Goal: Task Accomplishment & Management: Complete application form

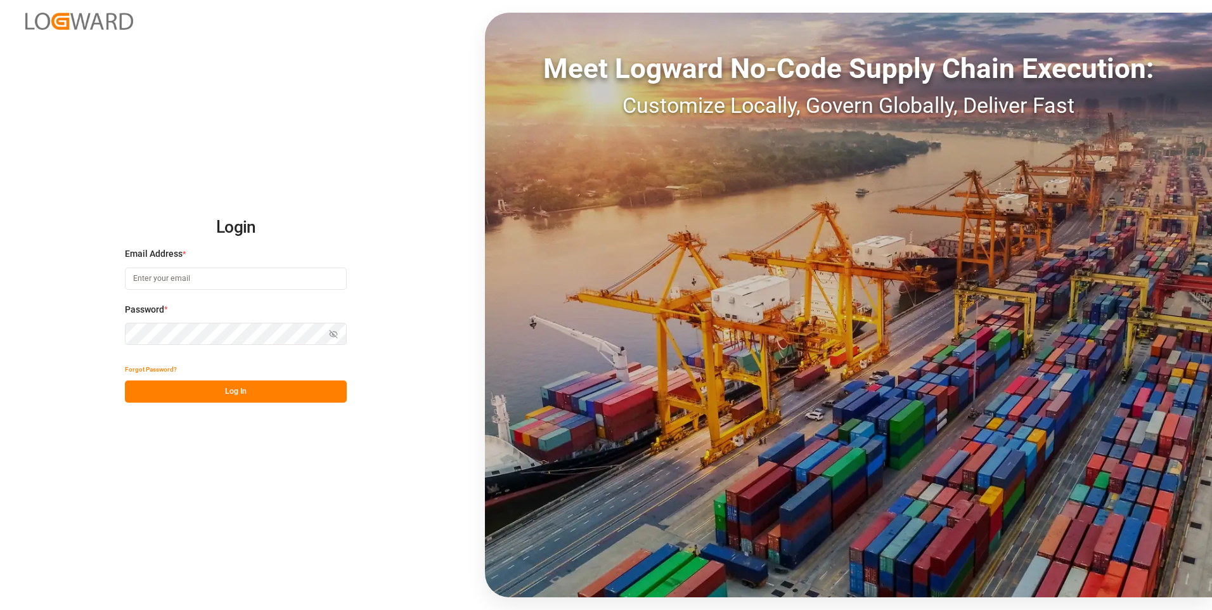
type input "[PERSON_NAME][EMAIL_ADDRESS][PERSON_NAME][DOMAIN_NAME]"
click at [191, 383] on button "Log In" at bounding box center [236, 391] width 222 height 22
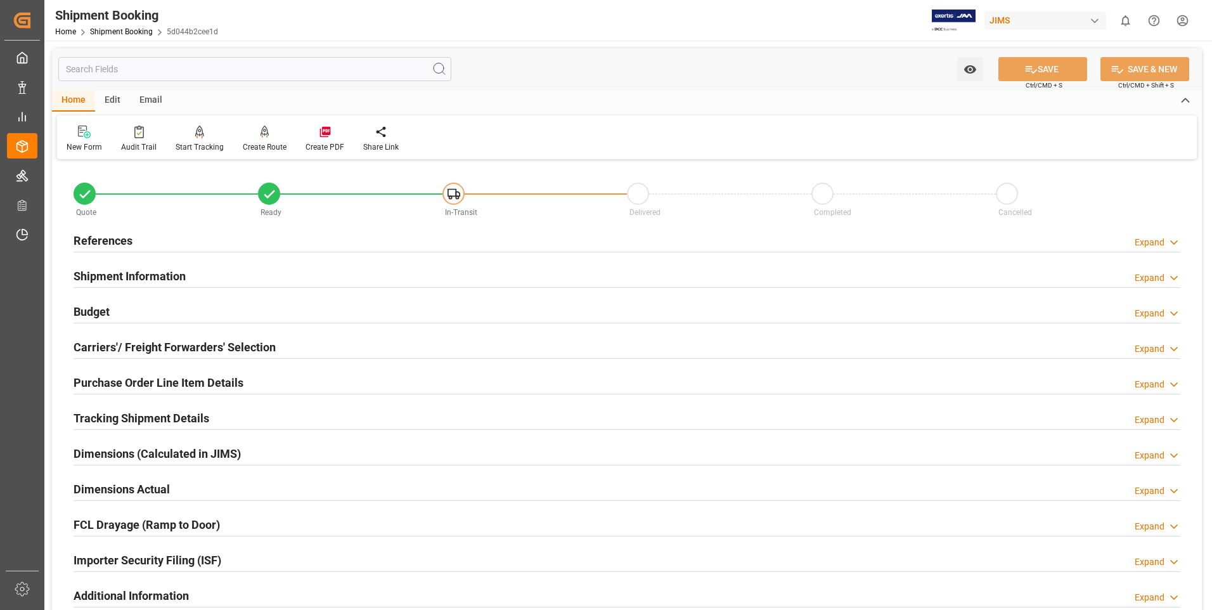
click at [106, 240] on h2 "References" at bounding box center [103, 240] width 59 height 17
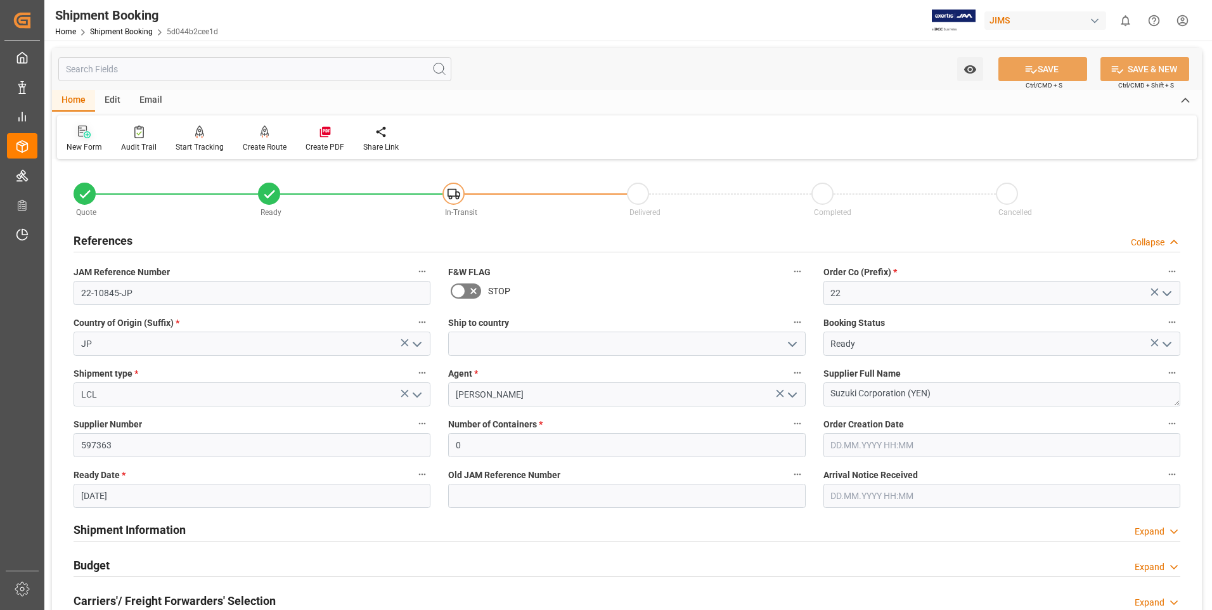
click at [80, 135] on icon at bounding box center [84, 131] width 13 height 13
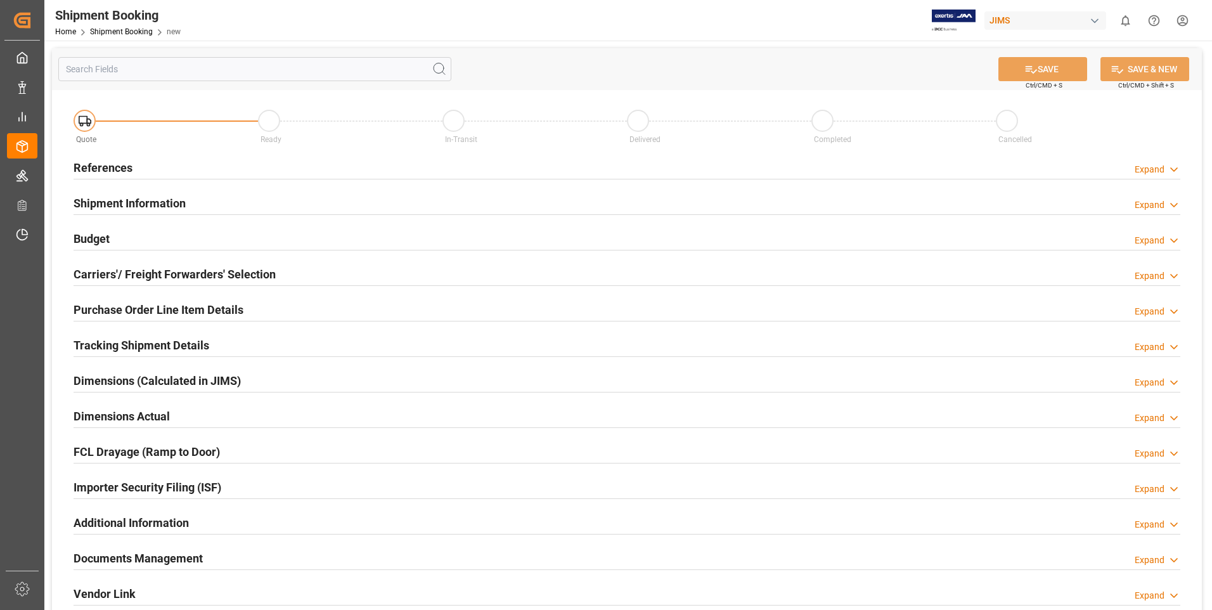
click at [95, 163] on h2 "References" at bounding box center [103, 167] width 59 height 17
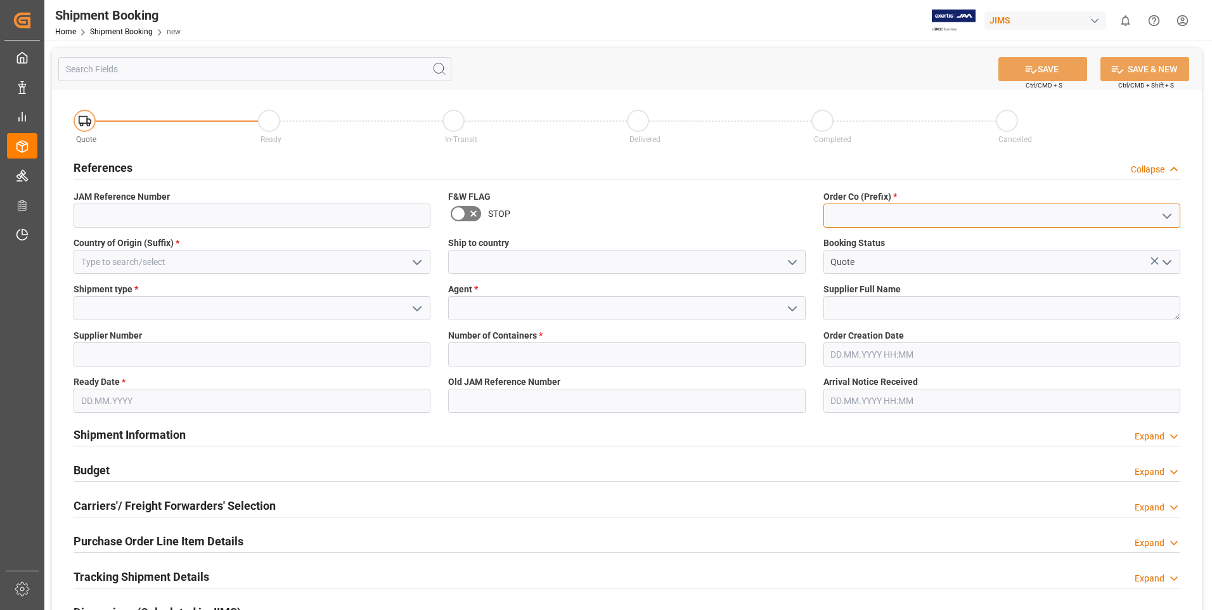
click at [913, 212] on input at bounding box center [1001, 215] width 357 height 24
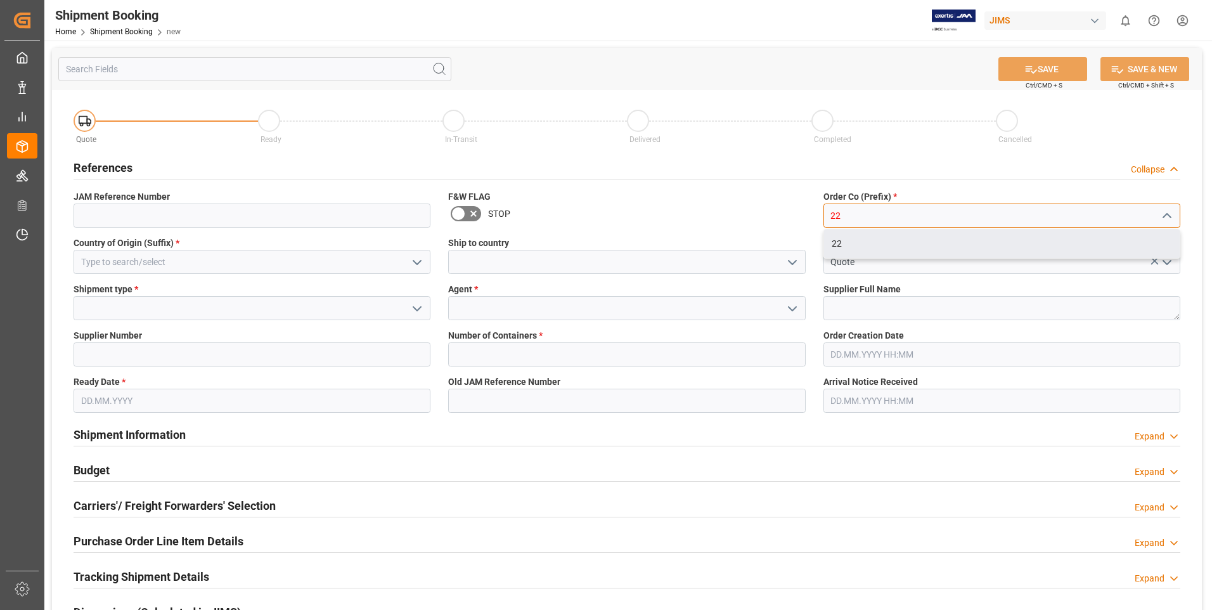
type input "22"
click at [824, 259] on div "Quote Ready In-Transit Delivered Completed Cancelled References Collapse JAM Re…" at bounding box center [627, 473] width 1150 height 766
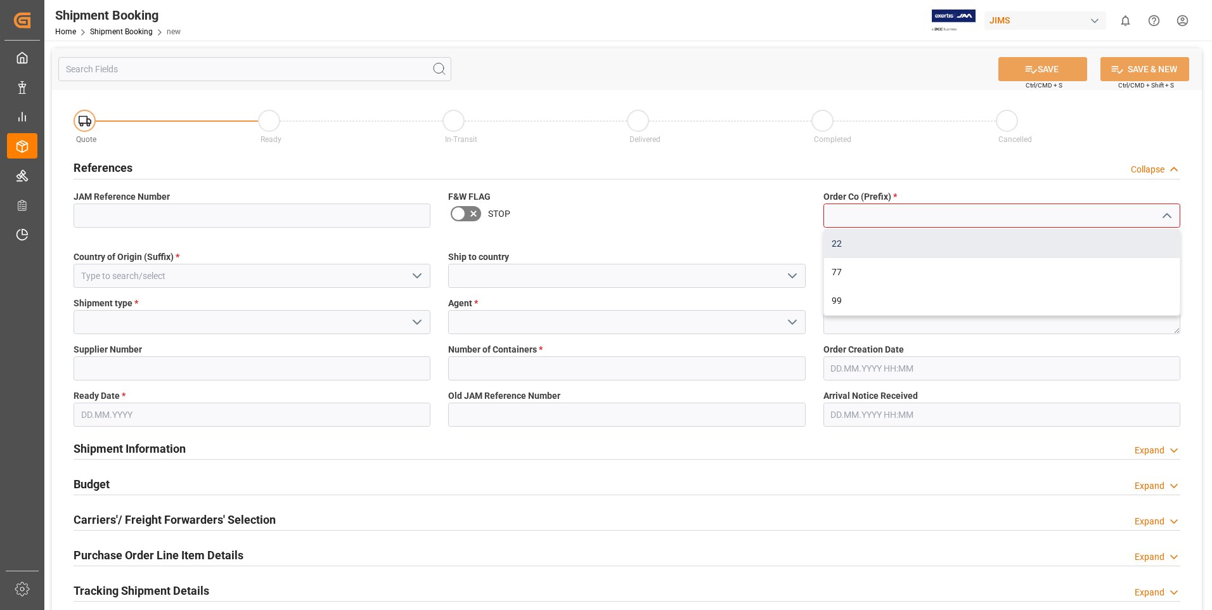
click at [860, 239] on div "22" at bounding box center [1002, 243] width 356 height 29
type input "22"
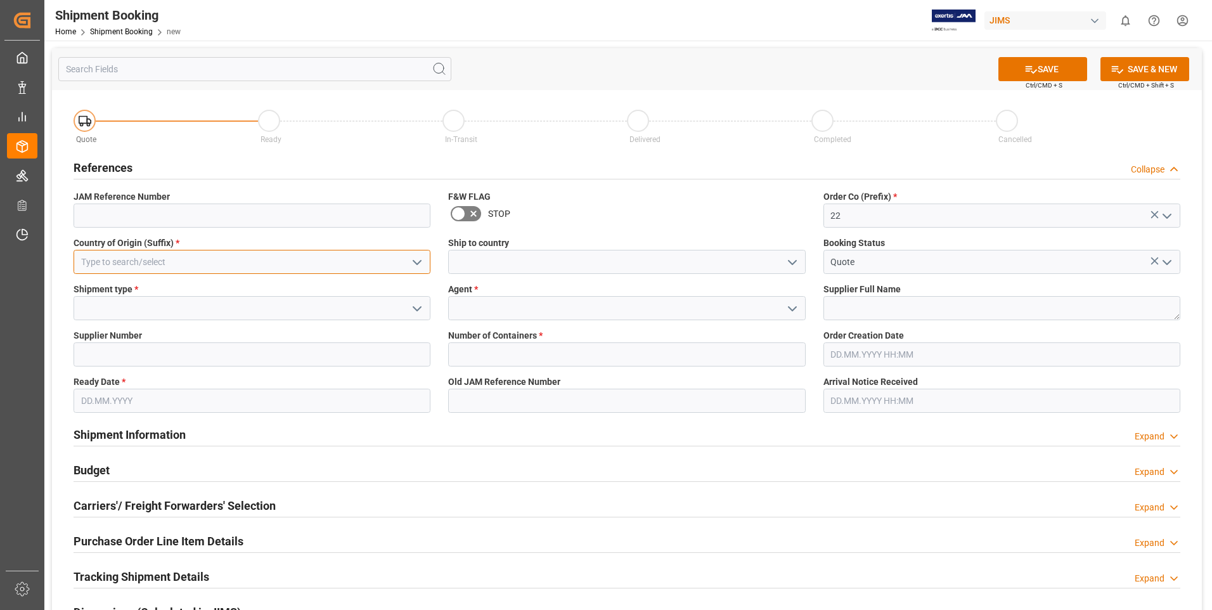
click at [156, 260] on input at bounding box center [252, 262] width 357 height 24
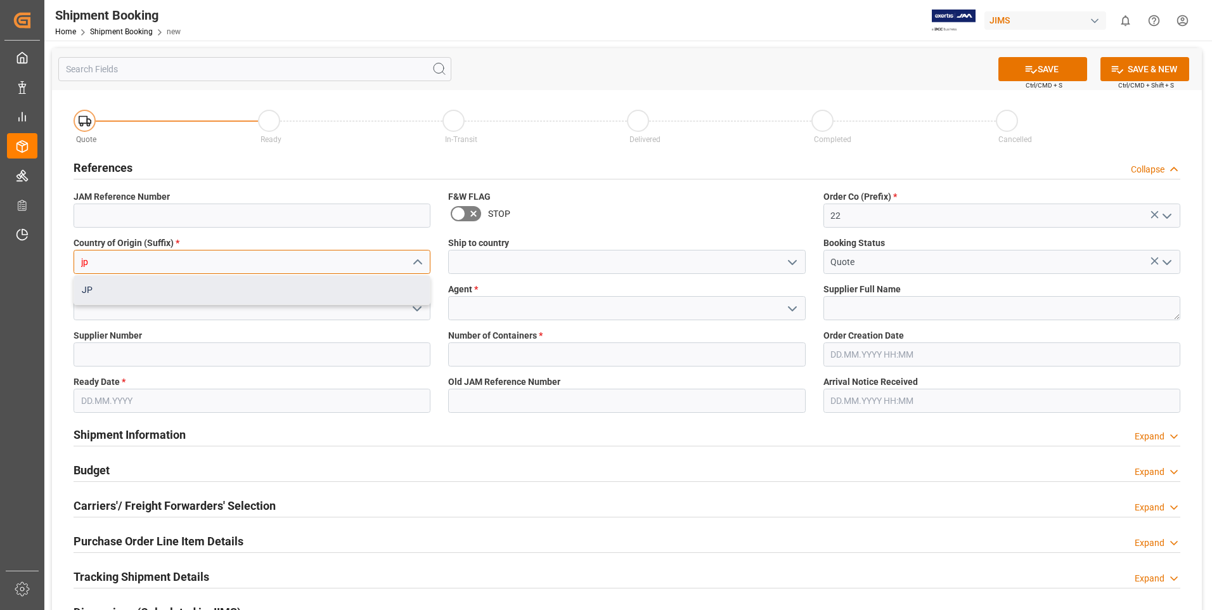
click at [155, 287] on div "JP" at bounding box center [252, 290] width 356 height 29
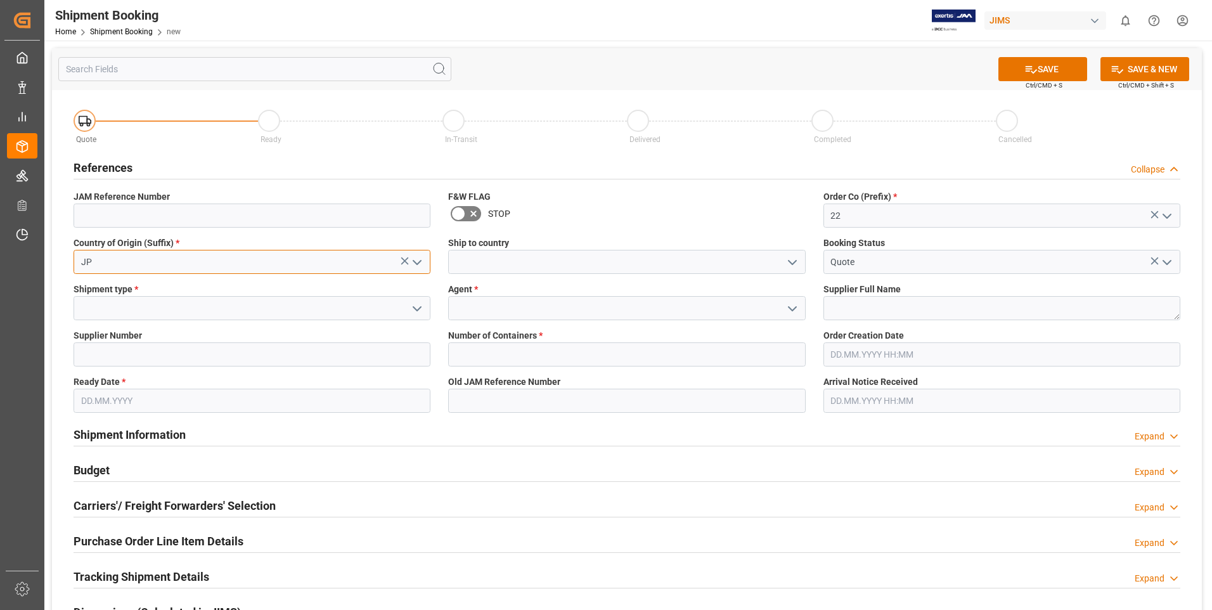
type input "JP"
click at [485, 304] on input at bounding box center [626, 308] width 357 height 24
click at [790, 308] on polyline "open menu" at bounding box center [792, 309] width 8 height 4
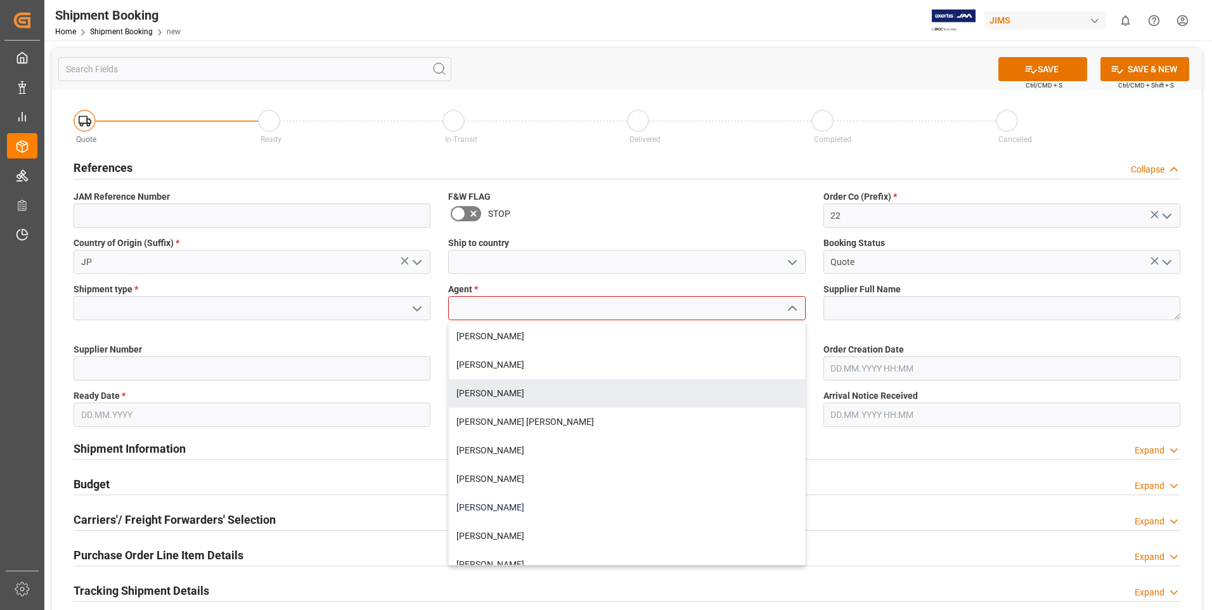
scroll to position [127, 0]
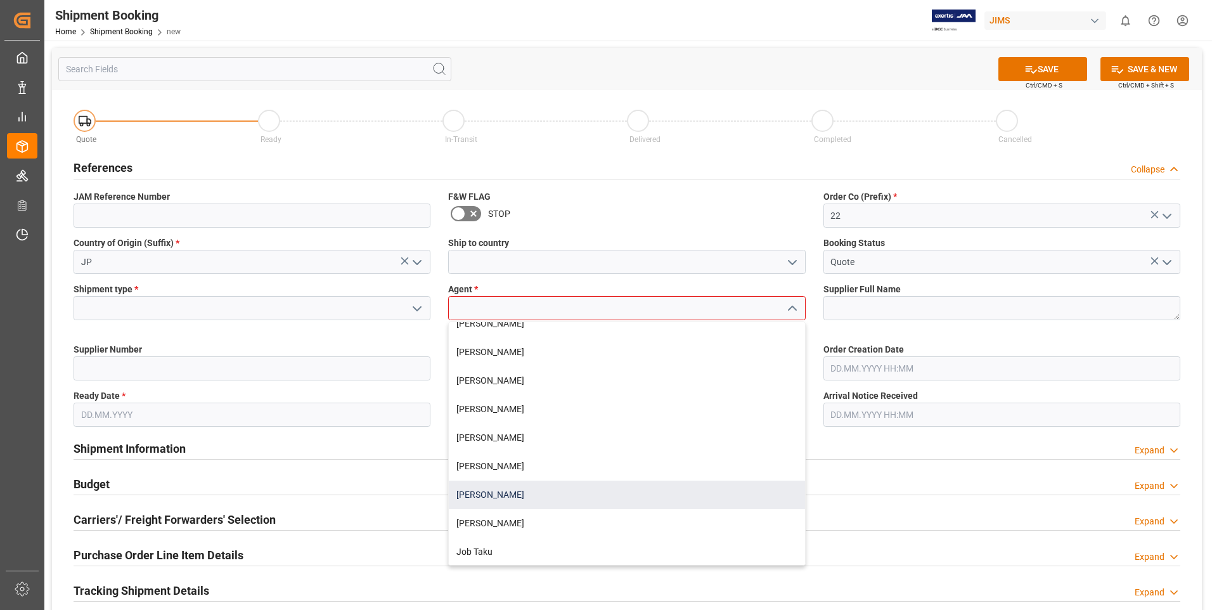
click at [505, 496] on div "[PERSON_NAME]" at bounding box center [627, 494] width 356 height 29
type input "[PERSON_NAME]"
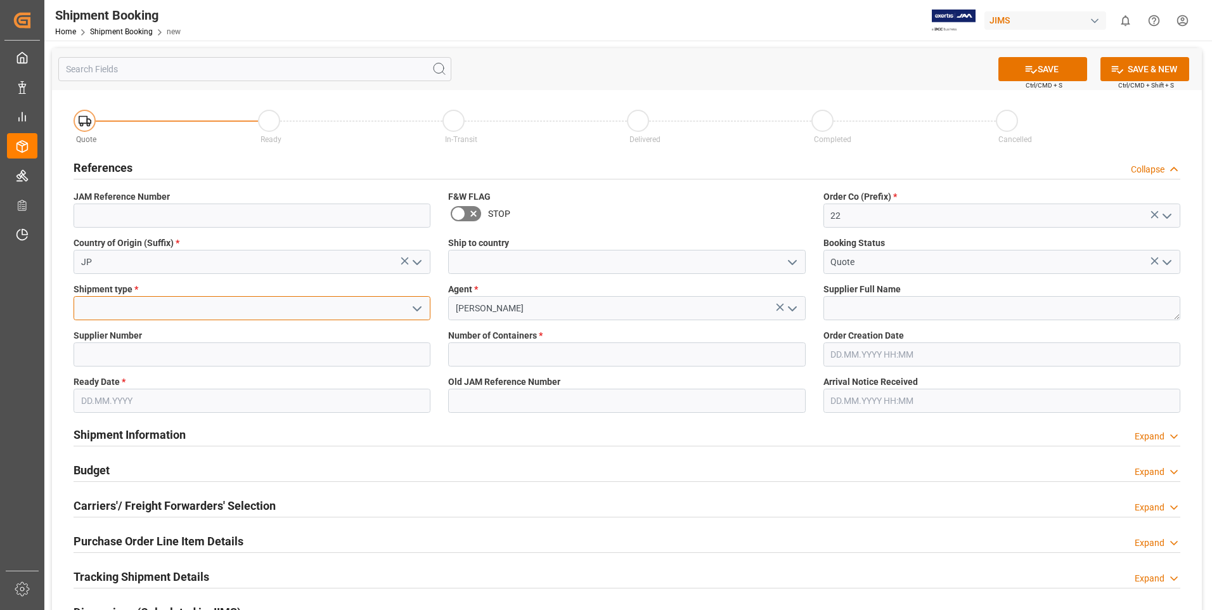
click at [210, 311] on input at bounding box center [252, 308] width 357 height 24
click at [425, 309] on button "open menu" at bounding box center [416, 308] width 19 height 20
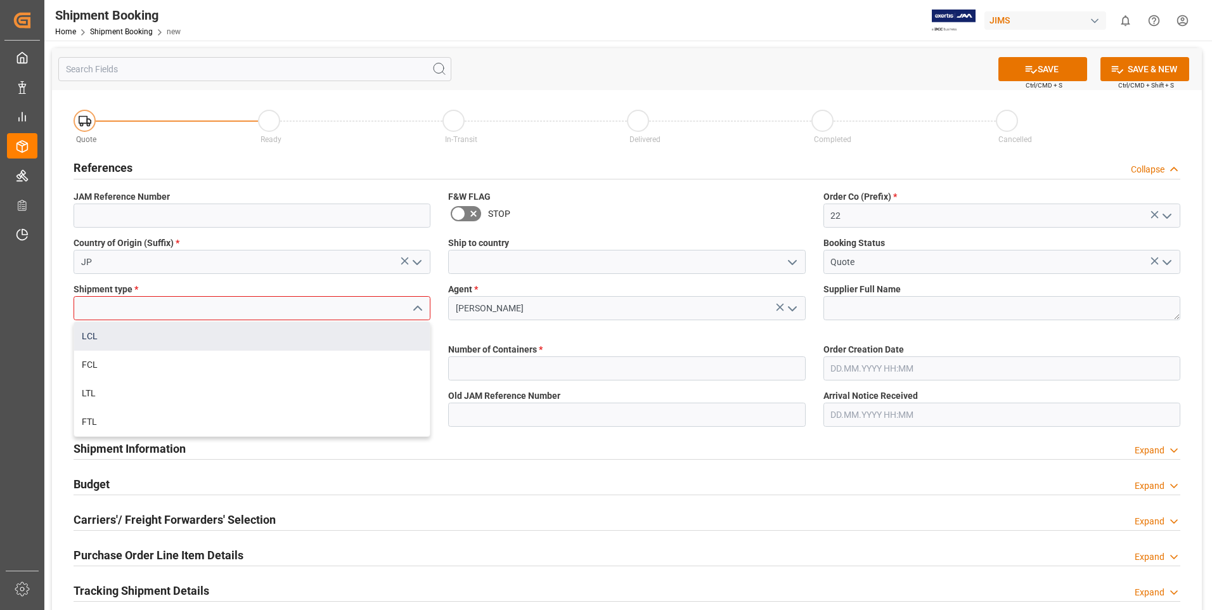
click at [192, 334] on div "LCL" at bounding box center [252, 336] width 356 height 29
type input "LCL"
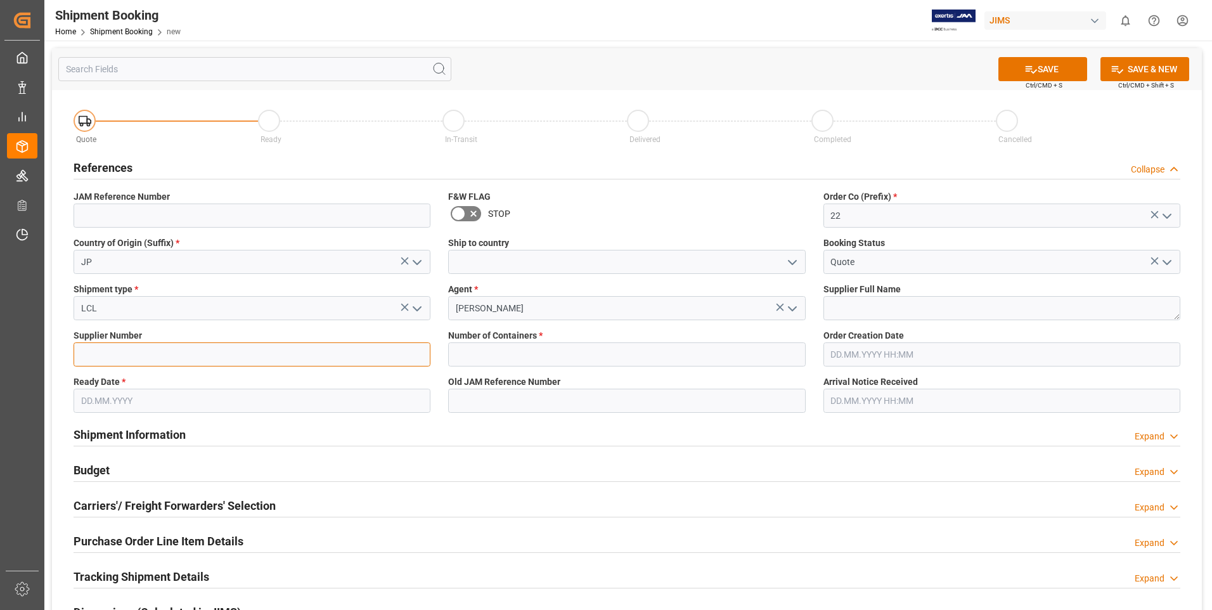
click at [214, 358] on input at bounding box center [252, 354] width 357 height 24
paste input "596748"
type input "596748"
click at [879, 311] on textarea at bounding box center [1001, 308] width 357 height 24
paste textarea "Suzuki Corporation (USD)"
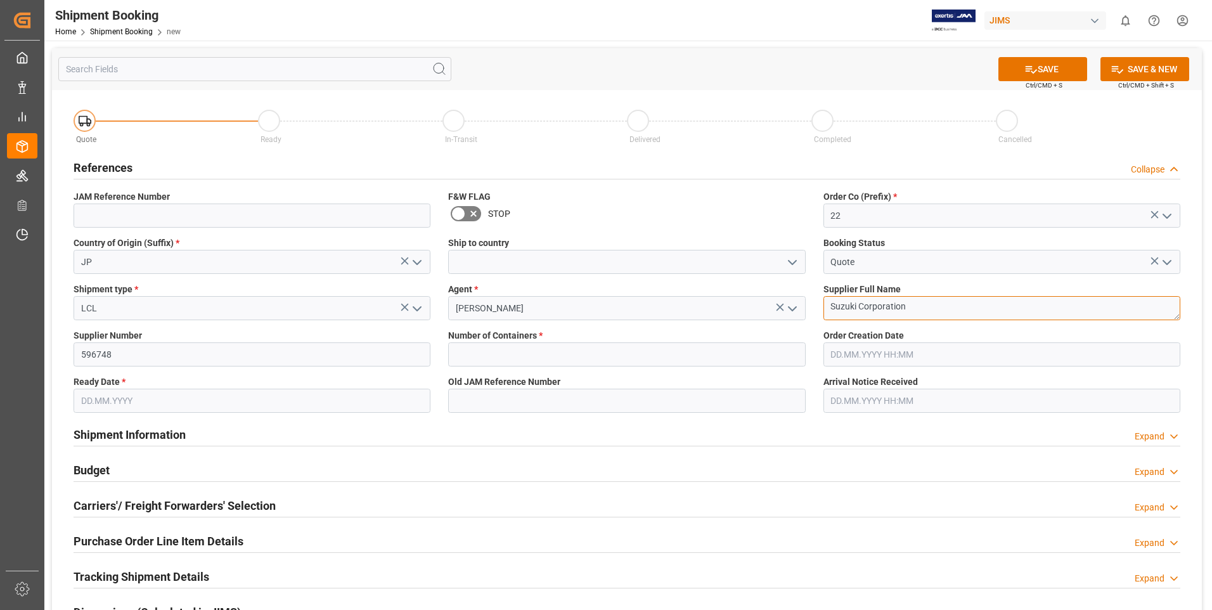
type textarea "Suzuki Corporation"
click at [485, 347] on input "text" at bounding box center [626, 354] width 357 height 24
type input "0"
click at [868, 305] on textarea "Suzuki Corporation" at bounding box center [1001, 308] width 357 height 24
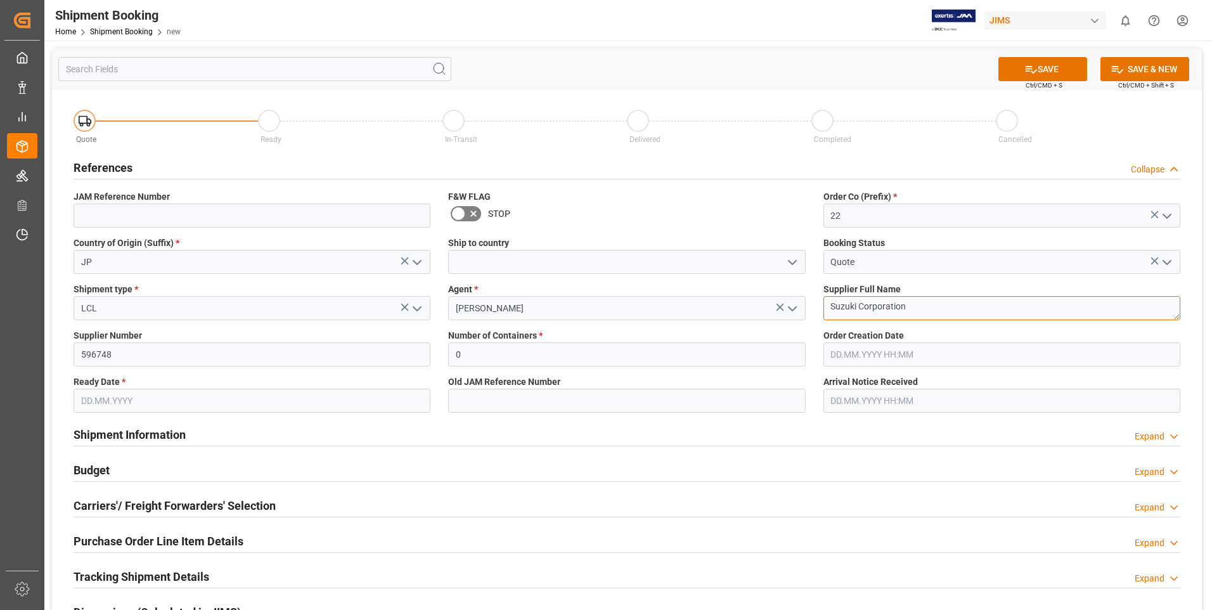
click at [868, 305] on textarea "Suzuki Corporation" at bounding box center [1001, 308] width 357 height 24
paste textarea "(USD)"
type textarea "Suzuki Corporation (USD)"
click at [1014, 72] on button "SAVE" at bounding box center [1042, 69] width 89 height 24
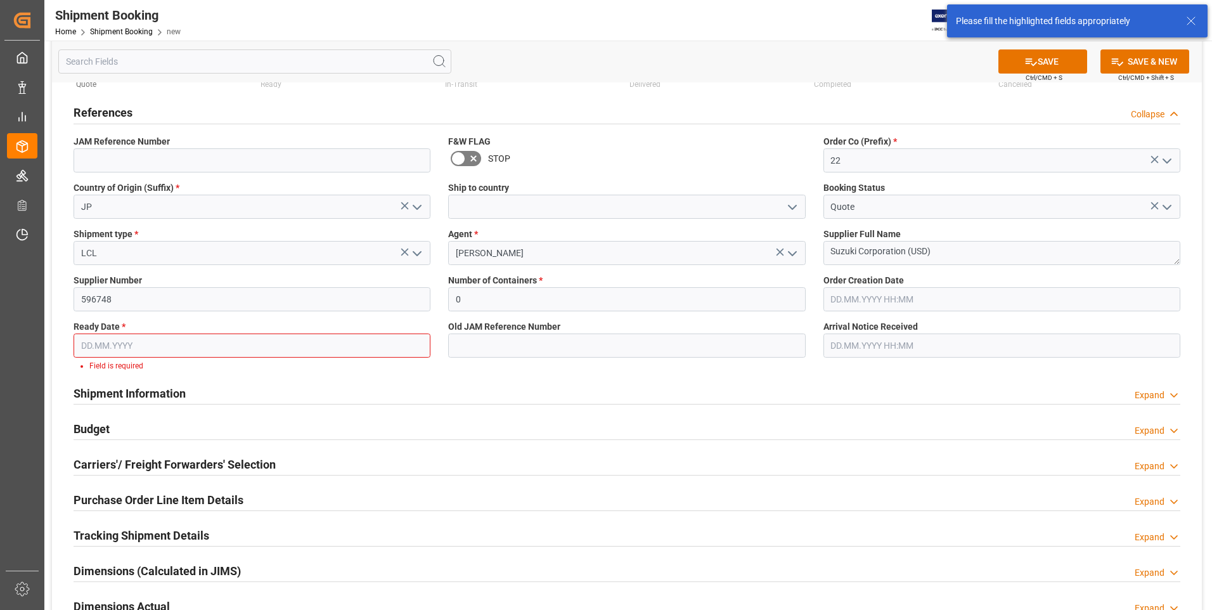
scroll to position [75, 0]
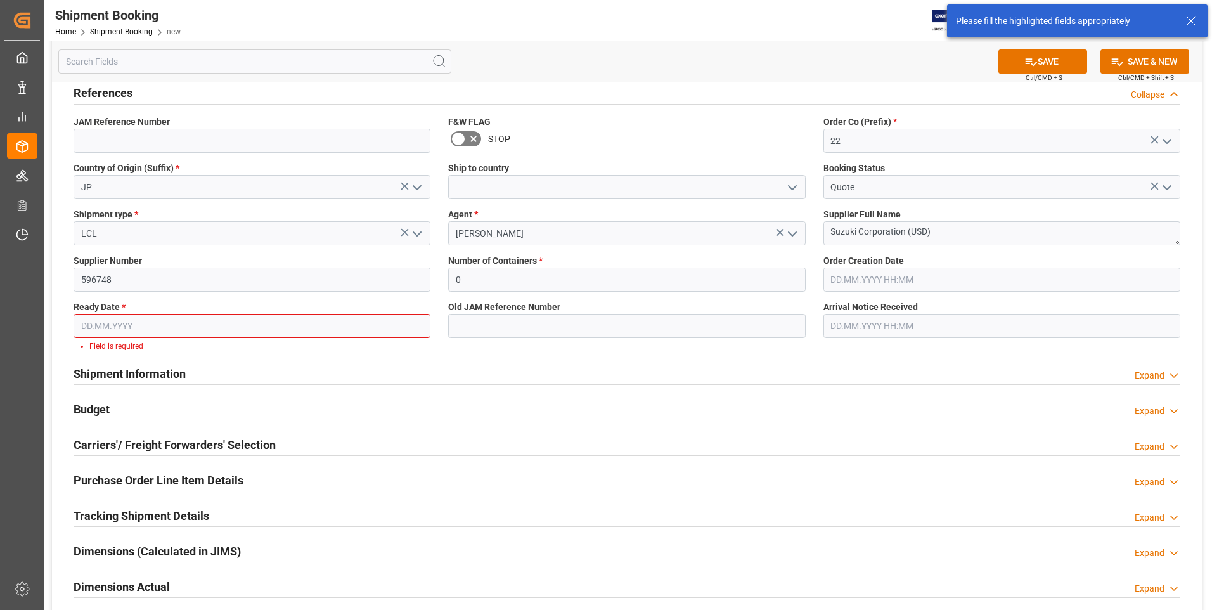
click at [110, 328] on input "text" at bounding box center [252, 326] width 357 height 24
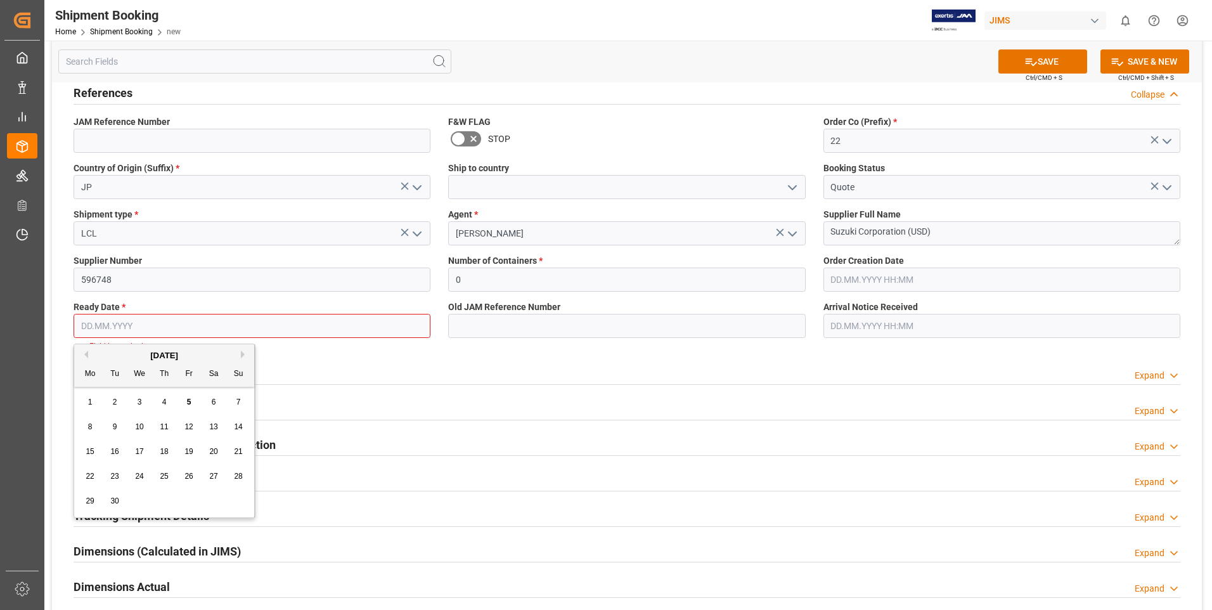
click at [187, 420] on div "12" at bounding box center [189, 427] width 16 height 15
type input "[DATE]"
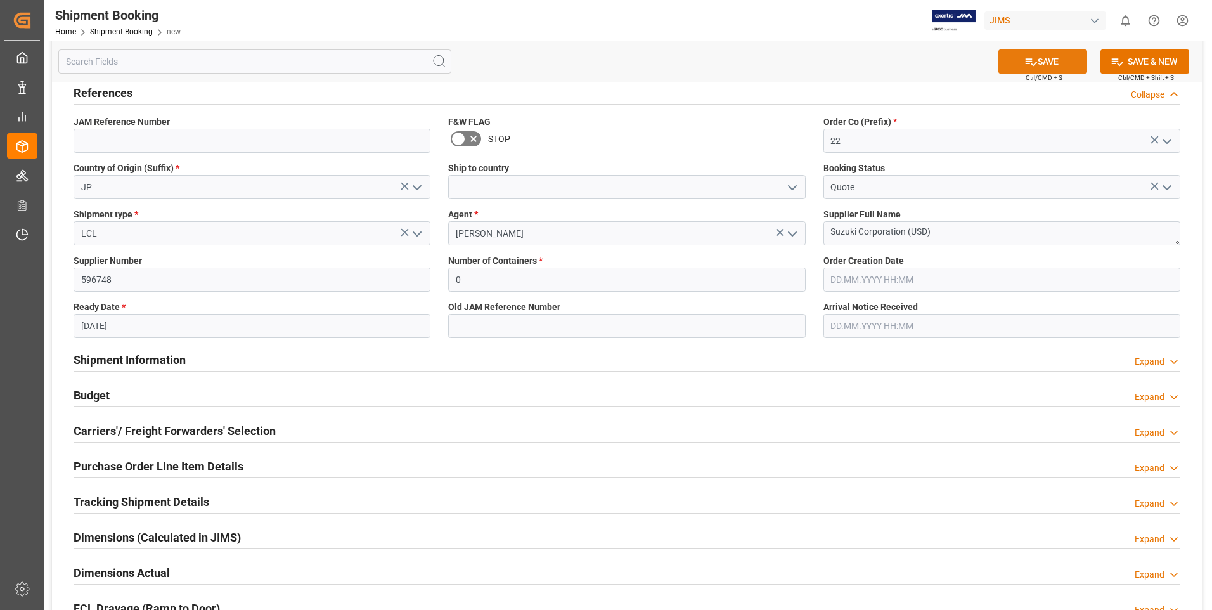
click at [1035, 56] on button "SAVE" at bounding box center [1042, 61] width 89 height 24
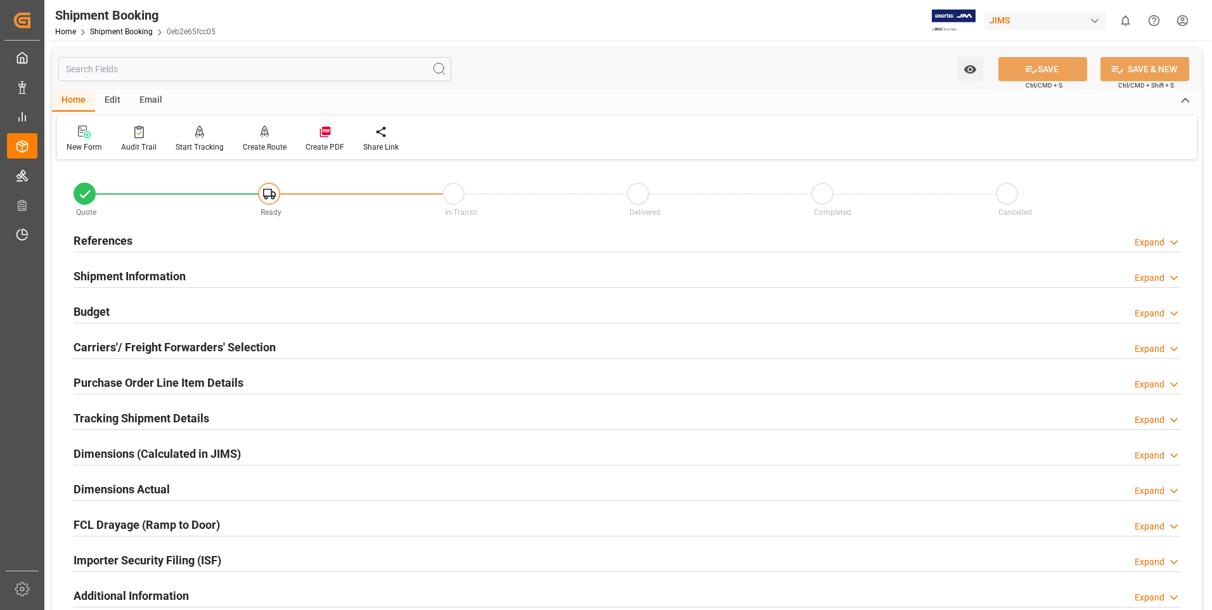
click at [108, 237] on h2 "References" at bounding box center [103, 240] width 59 height 17
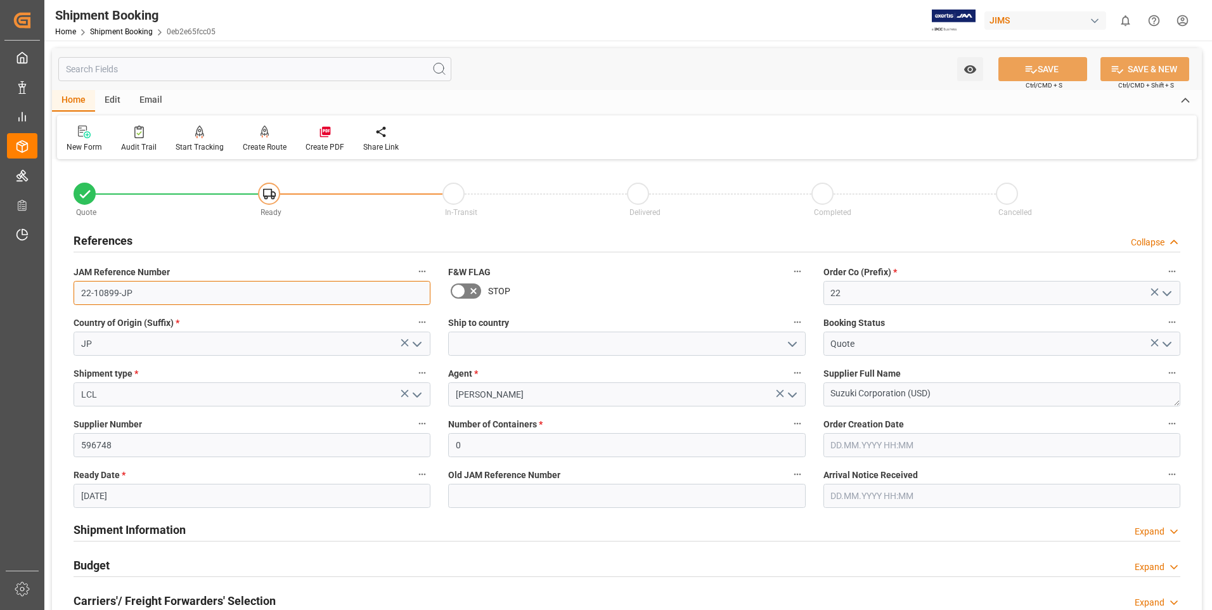
drag, startPoint x: 131, startPoint y: 290, endPoint x: 93, endPoint y: 321, distance: 49.2
click at [58, 290] on div "Quote Ready In-Transit Delivered Completed Cancelled References Collapse JAM Re…" at bounding box center [627, 557] width 1150 height 788
